Goal: Navigation & Orientation: Find specific page/section

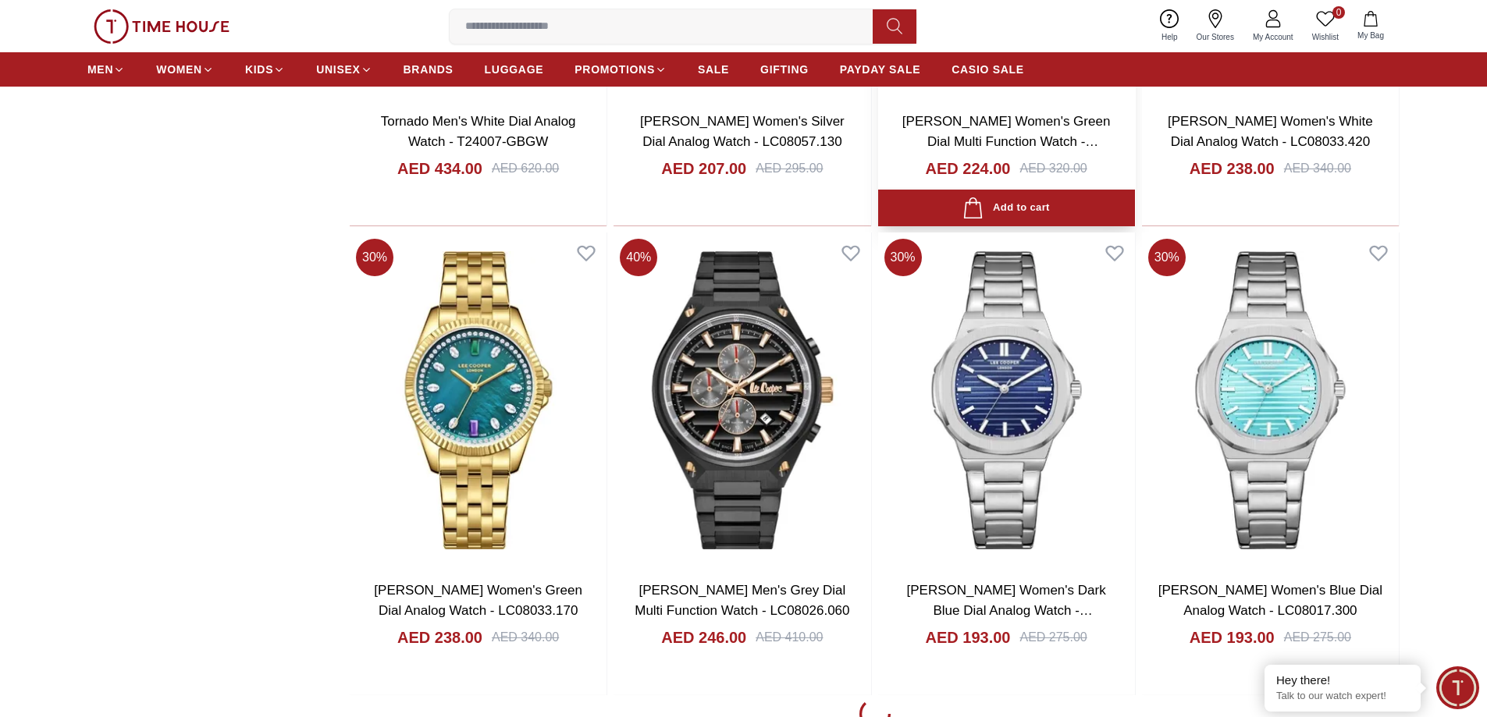
scroll to position [18991, 0]
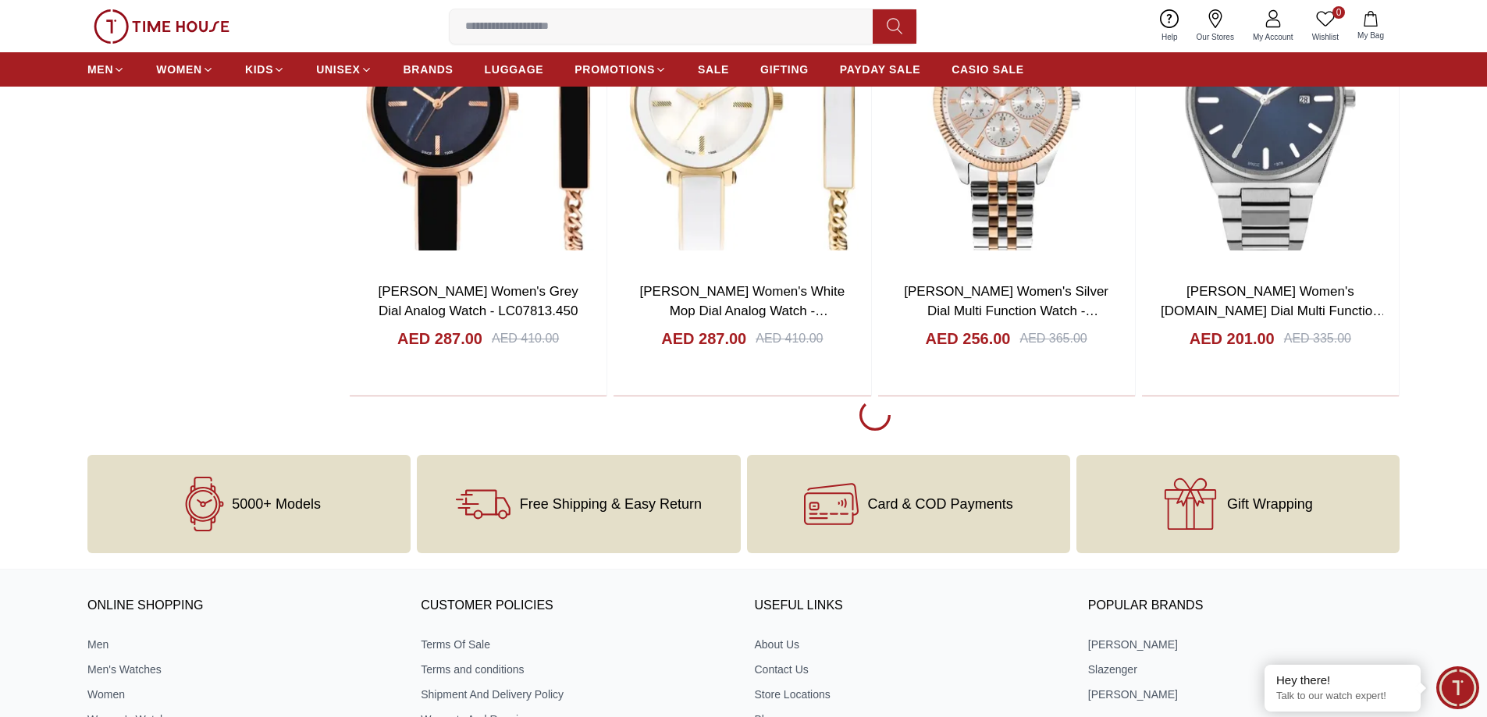
scroll to position [2653, 0]
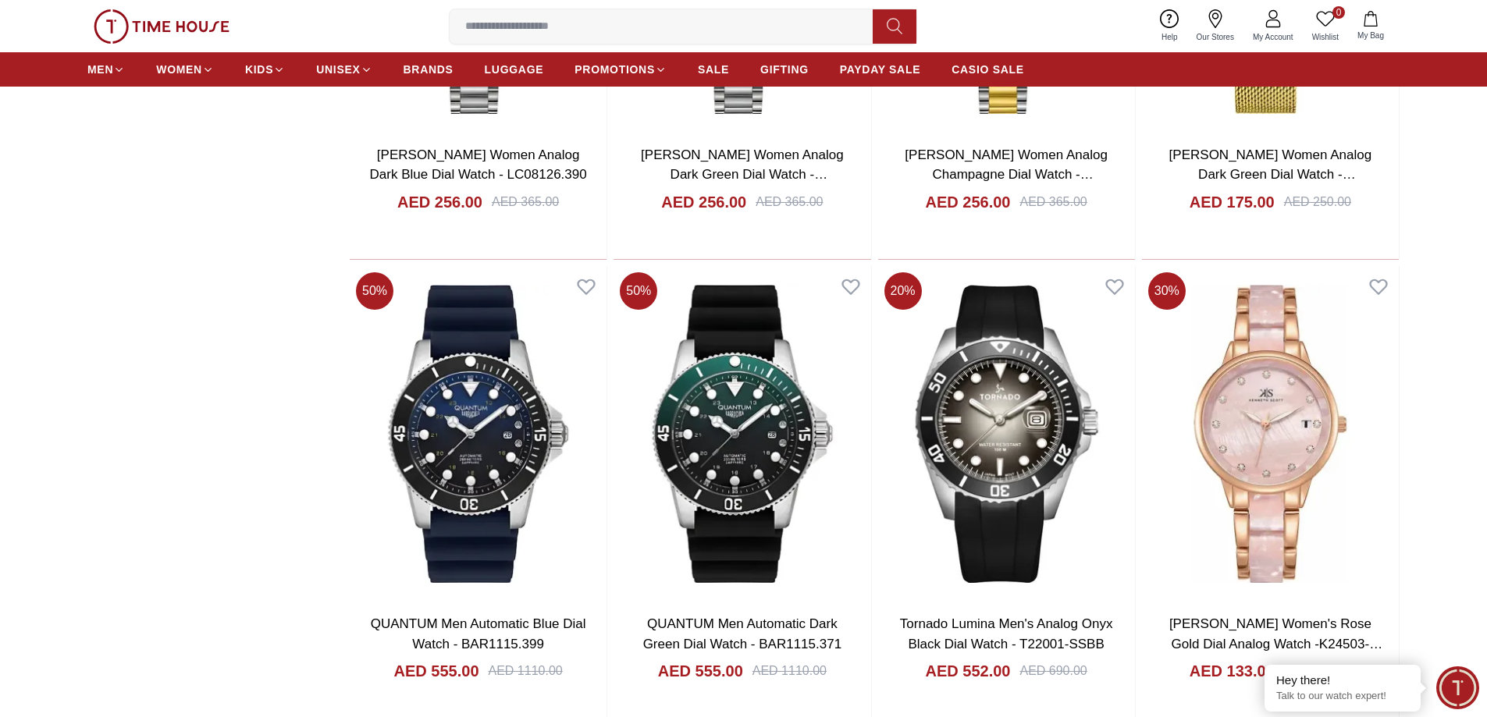
scroll to position [7179, 0]
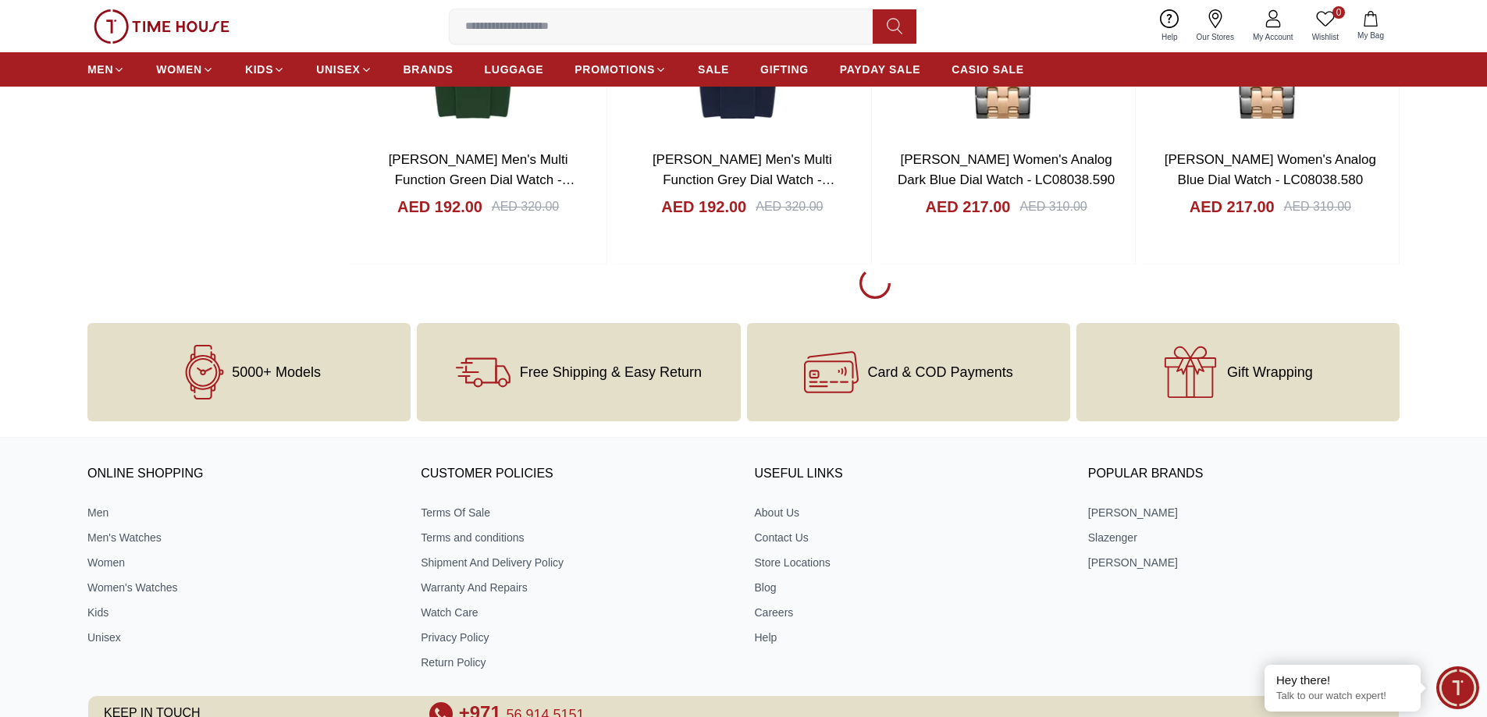
scroll to position [10003, 0]
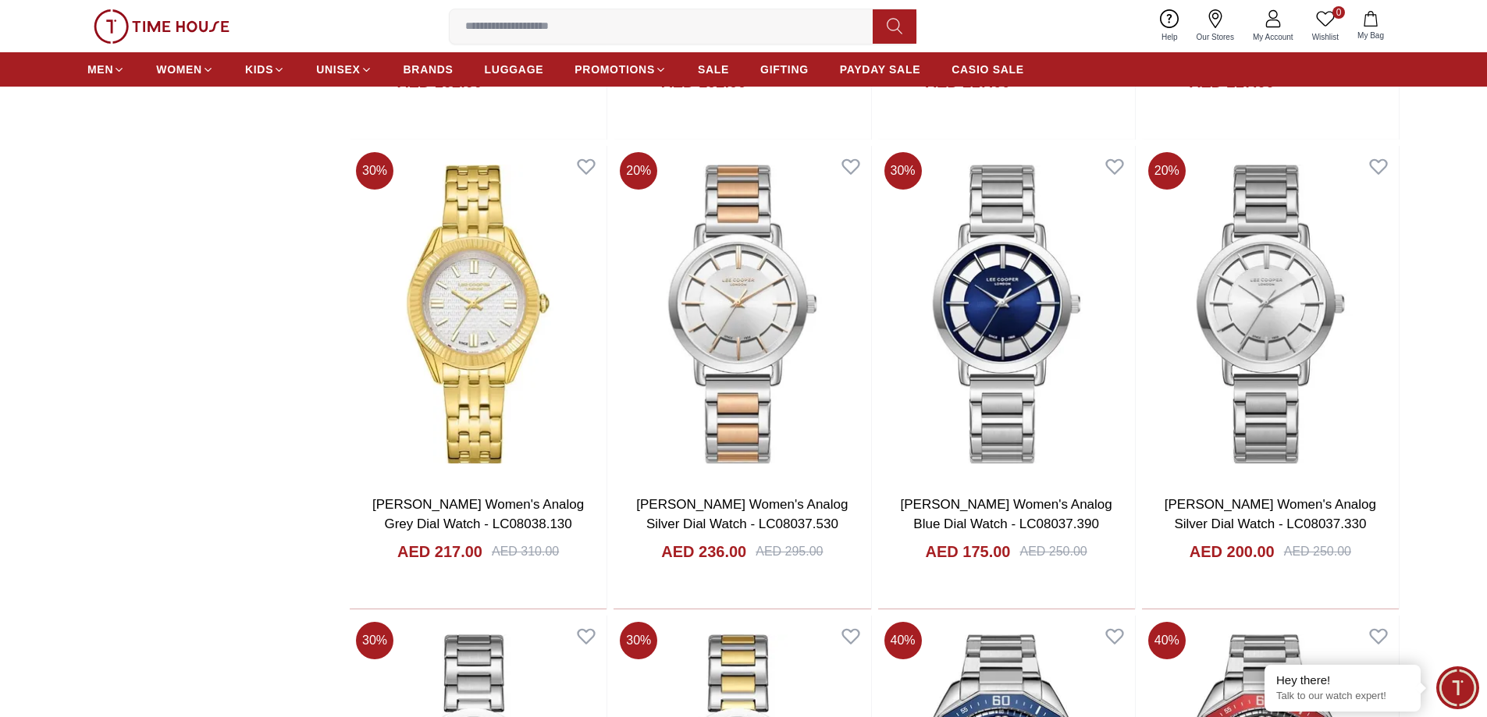
scroll to position [9769, 0]
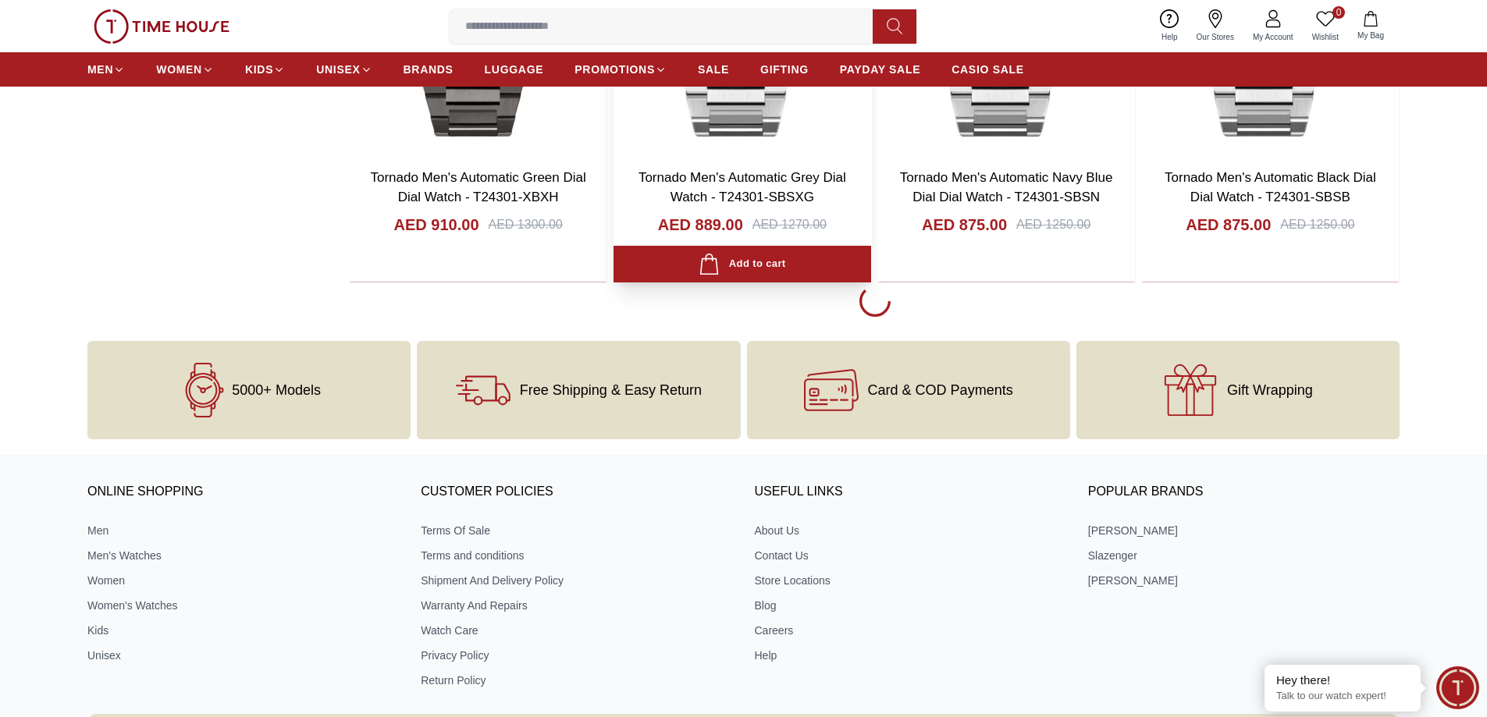
scroll to position [14697, 0]
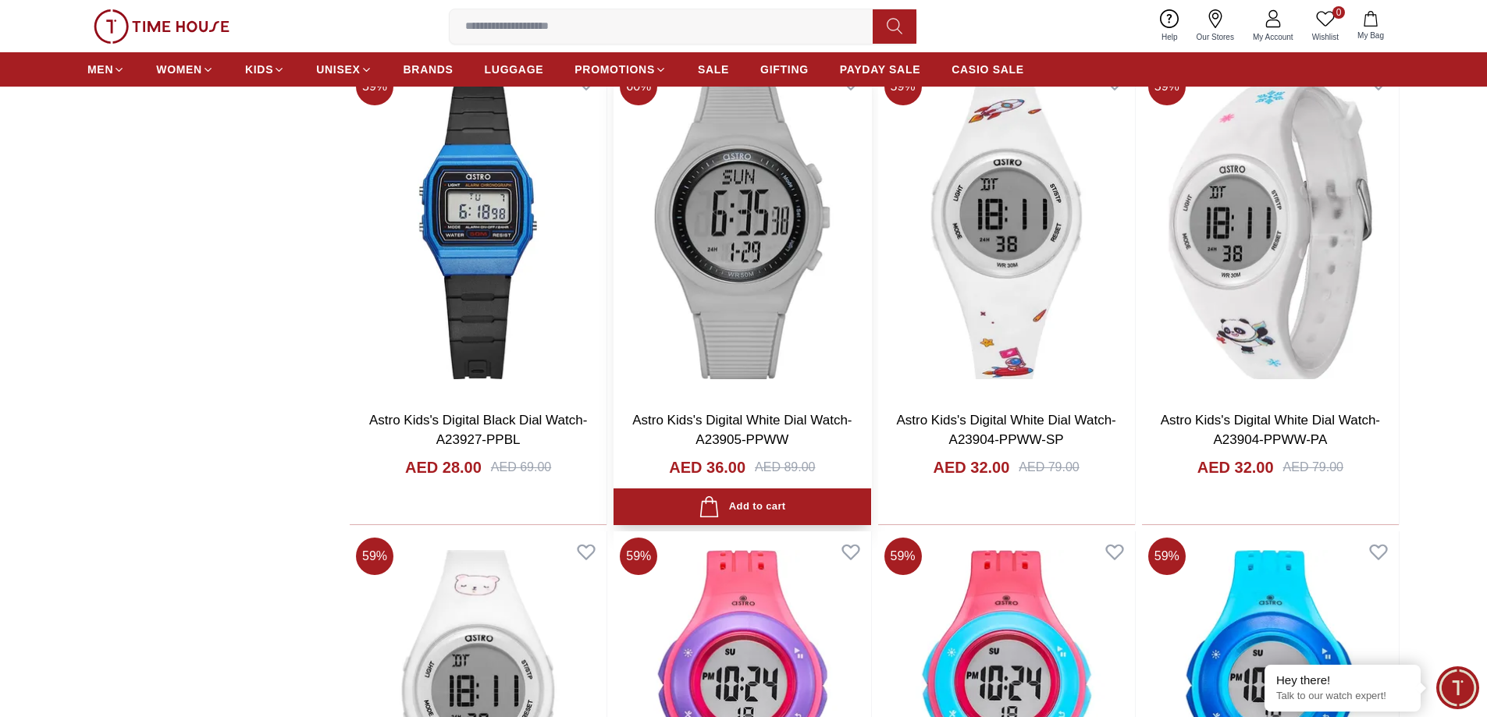
scroll to position [15399, 0]
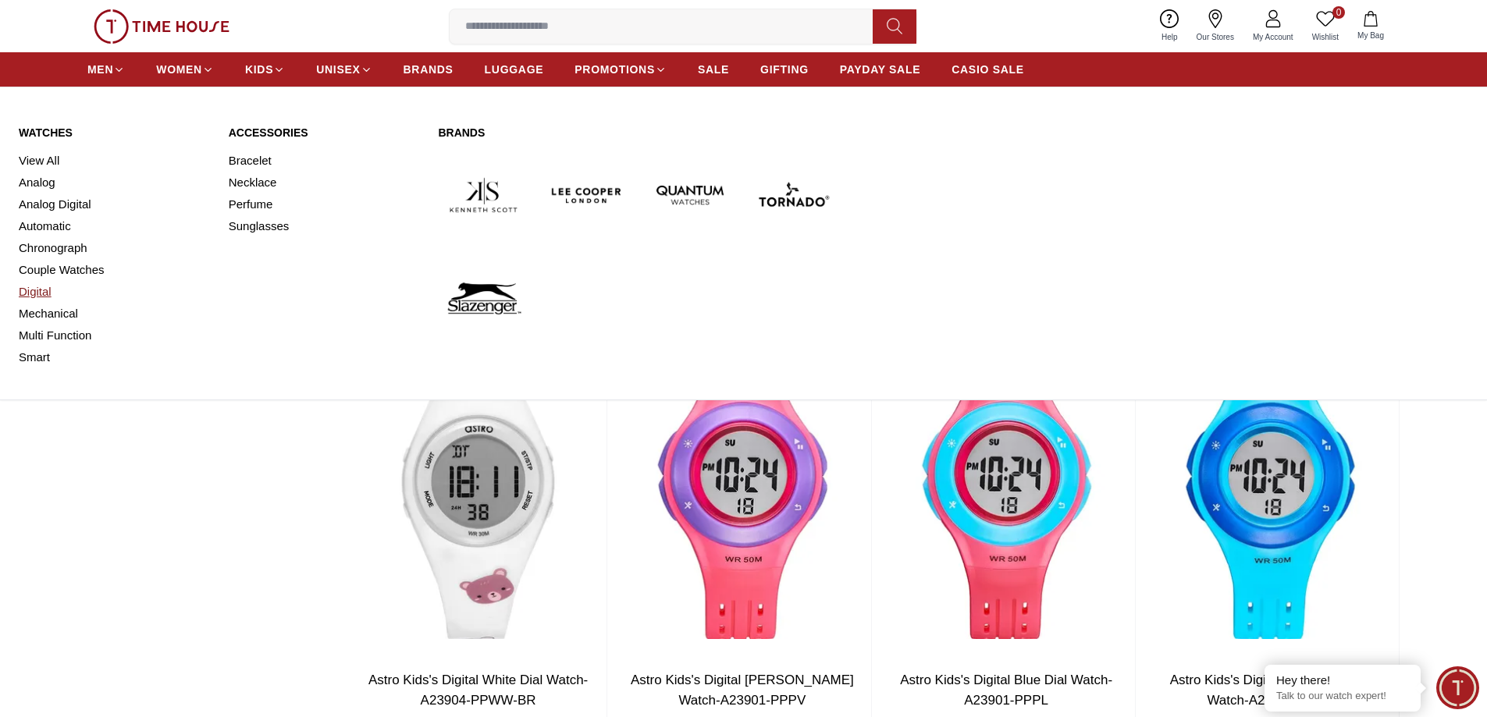
click at [44, 294] on link "Digital" at bounding box center [114, 292] width 191 height 22
